Goal: Task Accomplishment & Management: Manage account settings

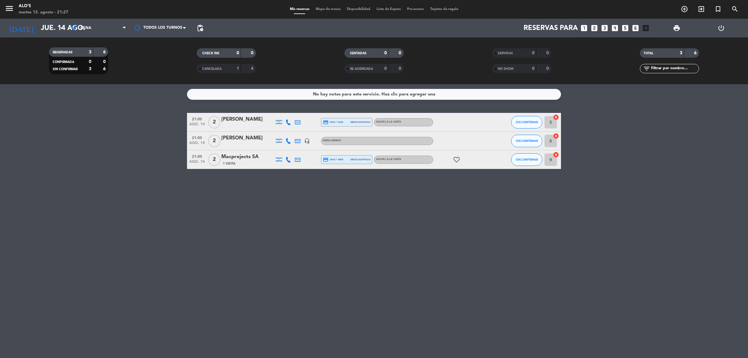
drag, startPoint x: 277, startPoint y: 268, endPoint x: 271, endPoint y: 262, distance: 8.6
click at [275, 265] on div "No hay notas para este servicio. Haz clic para agregar una 21:00 [DATE] 2 Felic…" at bounding box center [374, 221] width 748 height 274
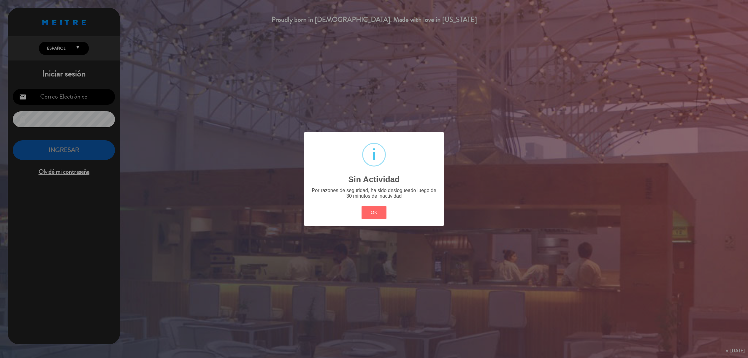
type input "[EMAIL_ADDRESS][DOMAIN_NAME]"
drag, startPoint x: 379, startPoint y: 198, endPoint x: 381, endPoint y: 209, distance: 11.3
click at [380, 200] on div "? ! i Sin Actividad × Por razones de seguridad, ha sido deslogueado luego de 30…" at bounding box center [374, 179] width 140 height 94
click at [381, 214] on button "OK" at bounding box center [374, 212] width 25 height 13
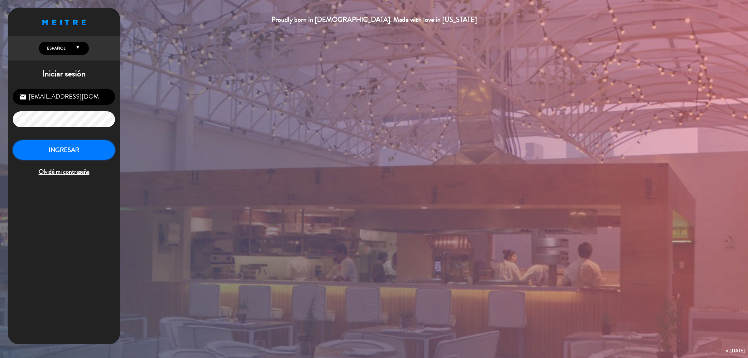
click at [68, 152] on button "INGRESAR" at bounding box center [64, 150] width 102 height 20
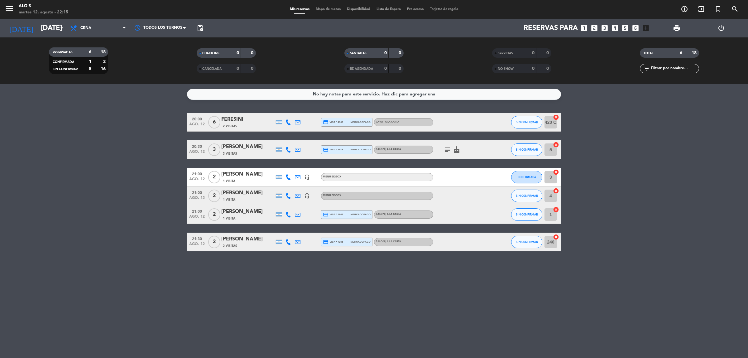
drag, startPoint x: 465, startPoint y: 154, endPoint x: 458, endPoint y: 155, distance: 6.9
click at [464, 155] on div "subject cake" at bounding box center [461, 149] width 56 height 18
click at [458, 154] on div "subject cake" at bounding box center [461, 149] width 56 height 18
click at [456, 151] on icon "cake" at bounding box center [456, 149] width 7 height 7
click at [446, 153] on icon "subject" at bounding box center [446, 149] width 7 height 7
